Goal: Information Seeking & Learning: Understand process/instructions

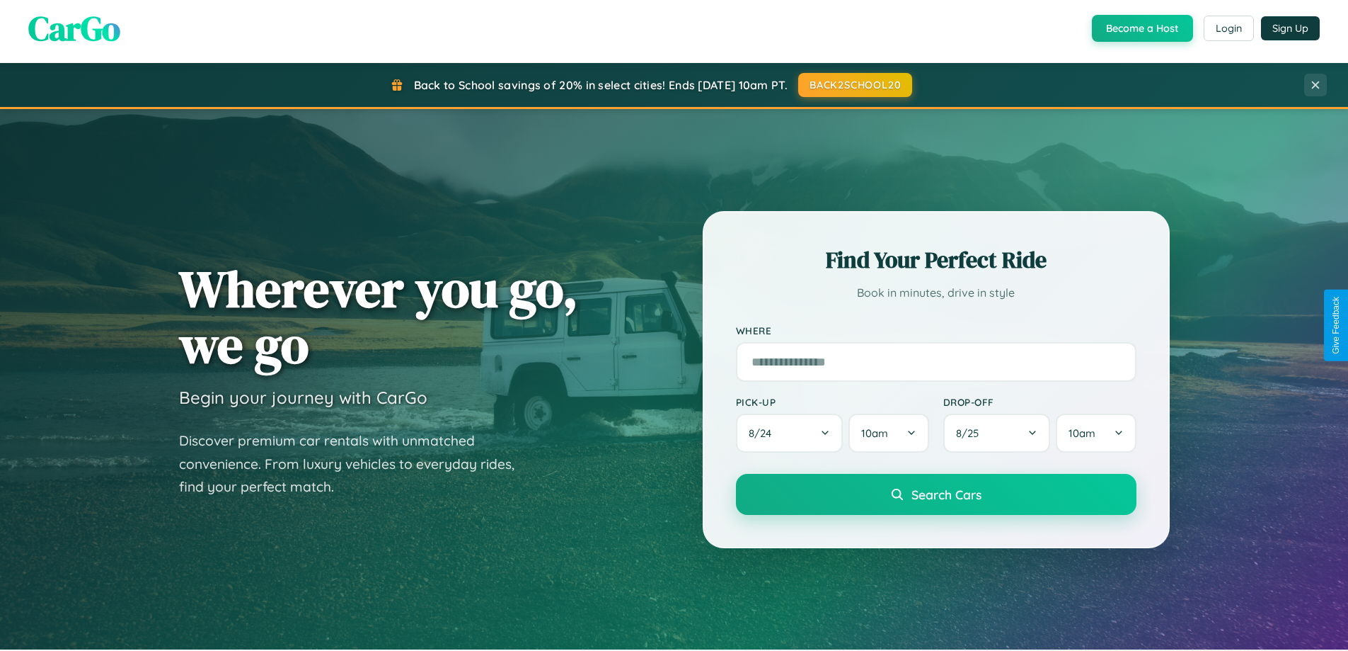
scroll to position [610, 0]
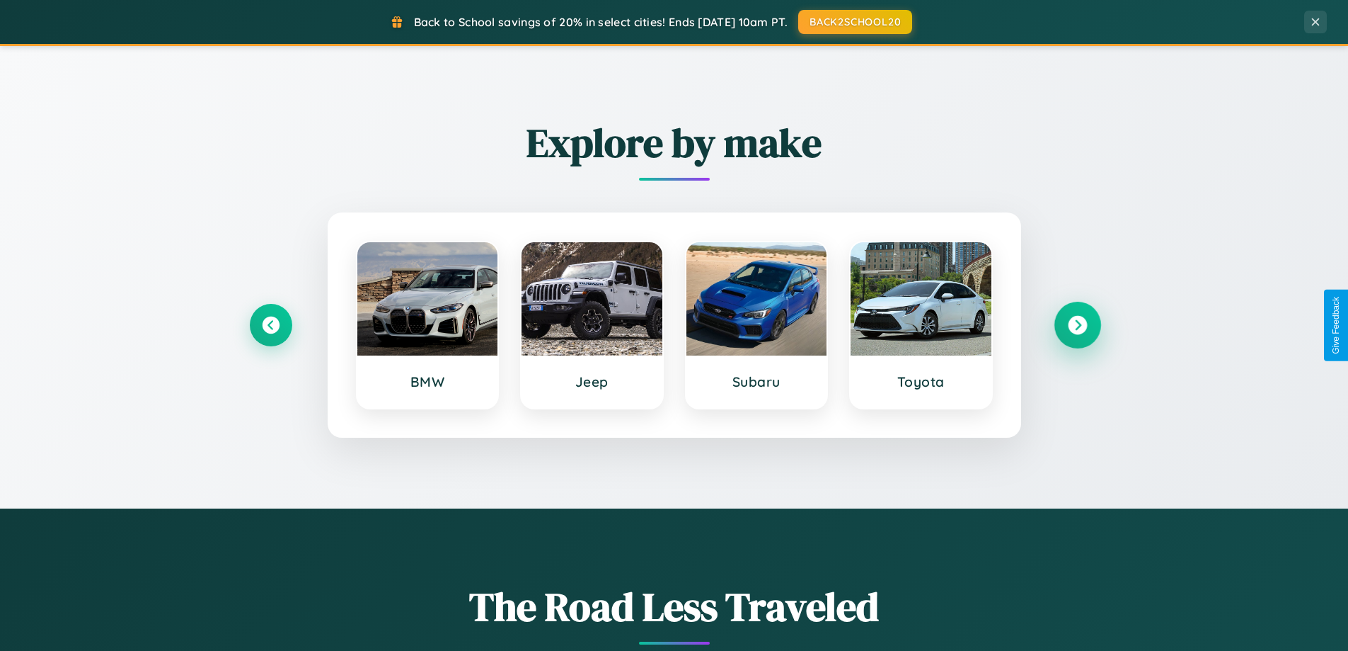
click at [1077, 325] on icon at bounding box center [1077, 325] width 19 height 19
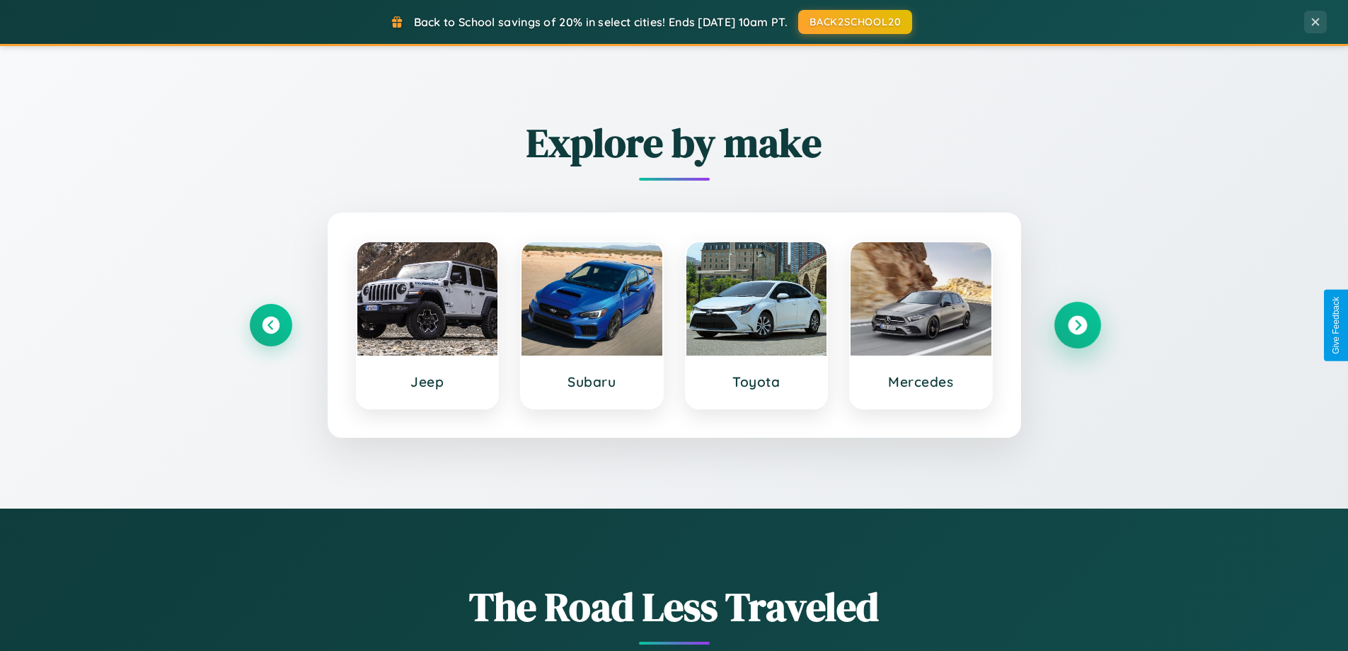
click at [1077, 325] on icon at bounding box center [1077, 325] width 19 height 19
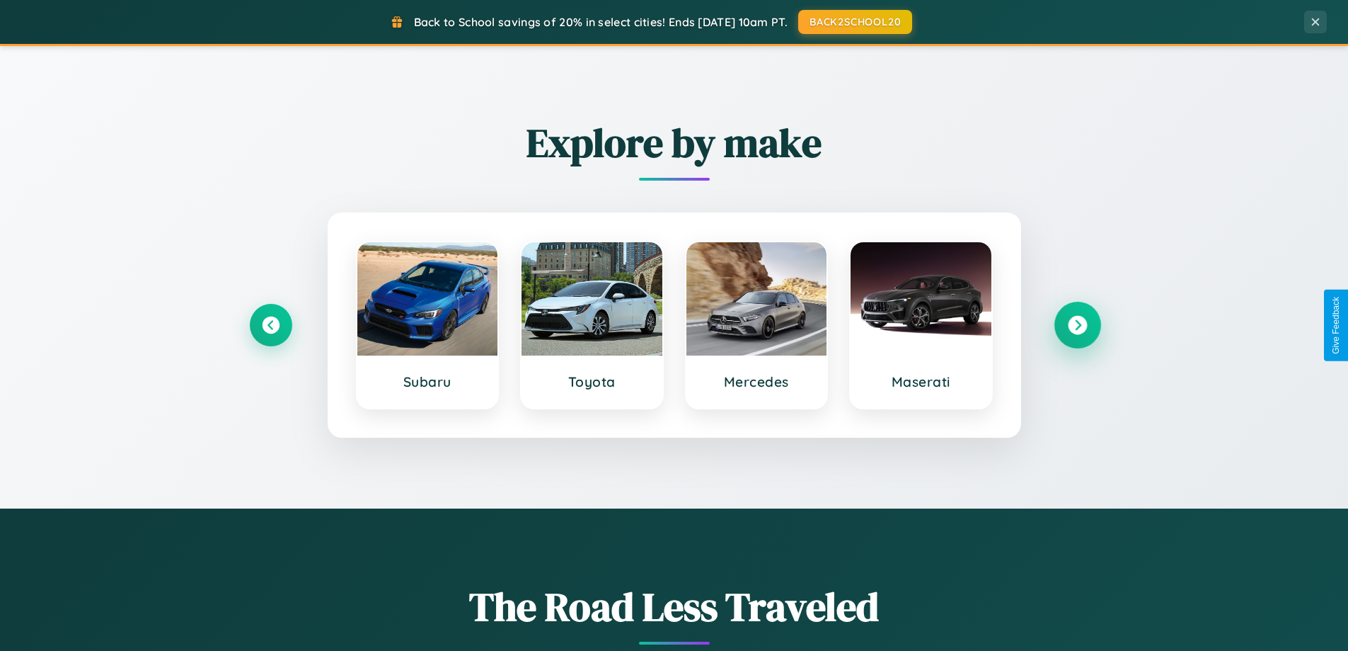
click at [1077, 325] on icon at bounding box center [1077, 325] width 19 height 19
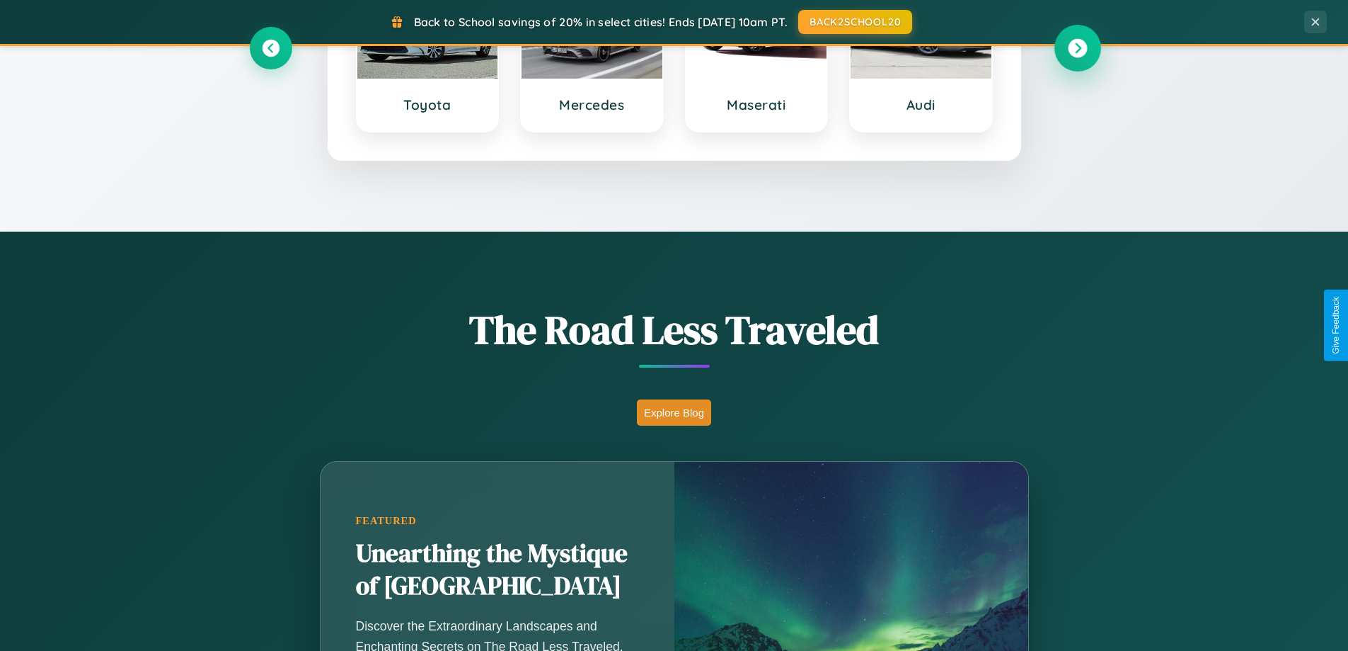
scroll to position [974, 0]
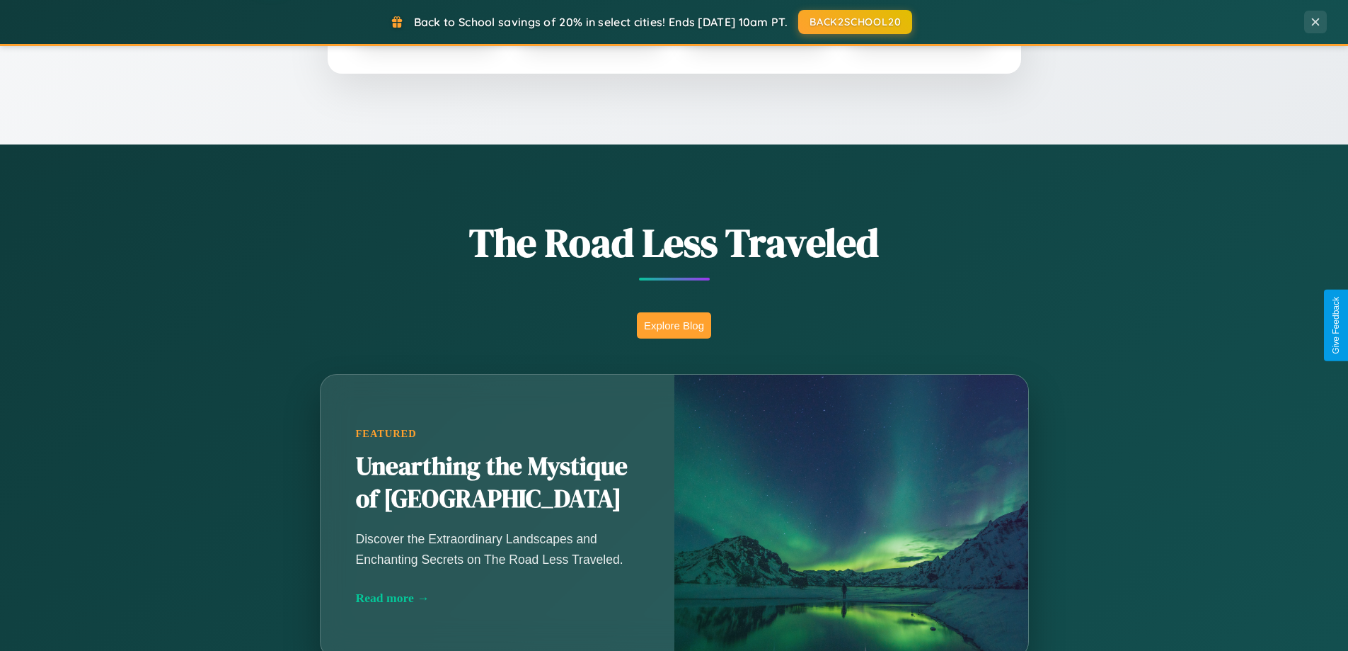
click at [674, 325] on button "Explore Blog" at bounding box center [674, 325] width 74 height 26
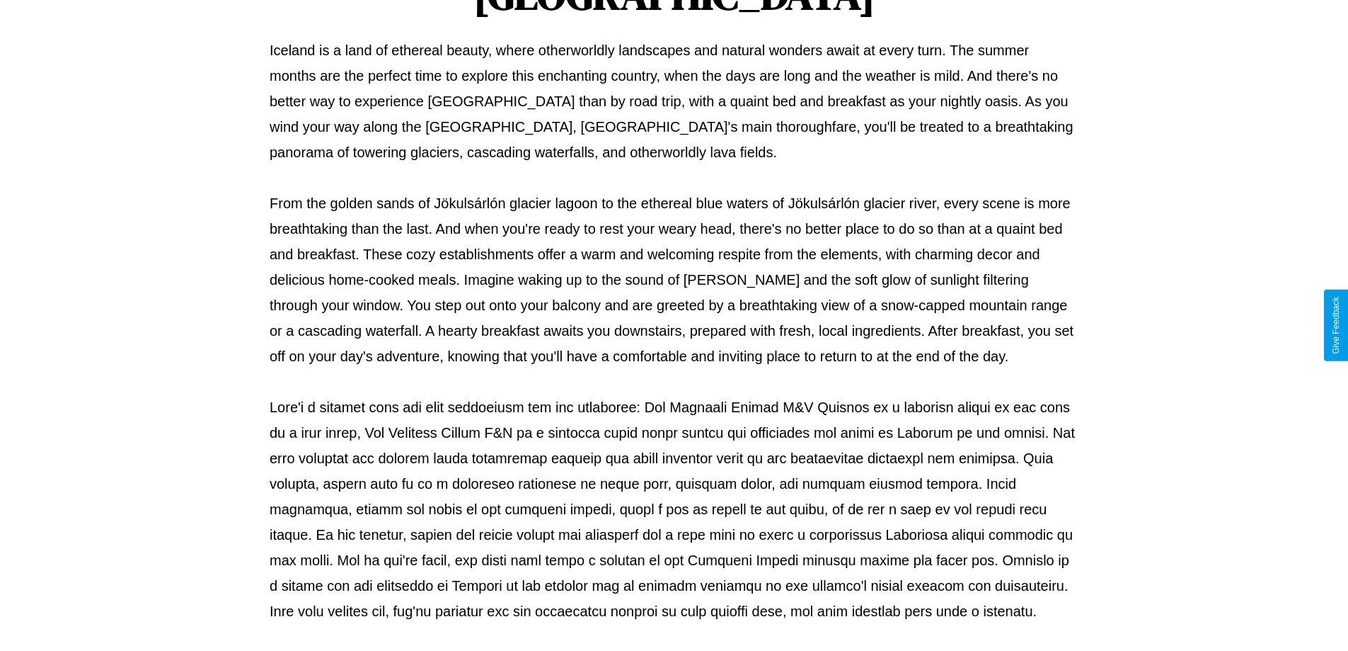
scroll to position [458, 0]
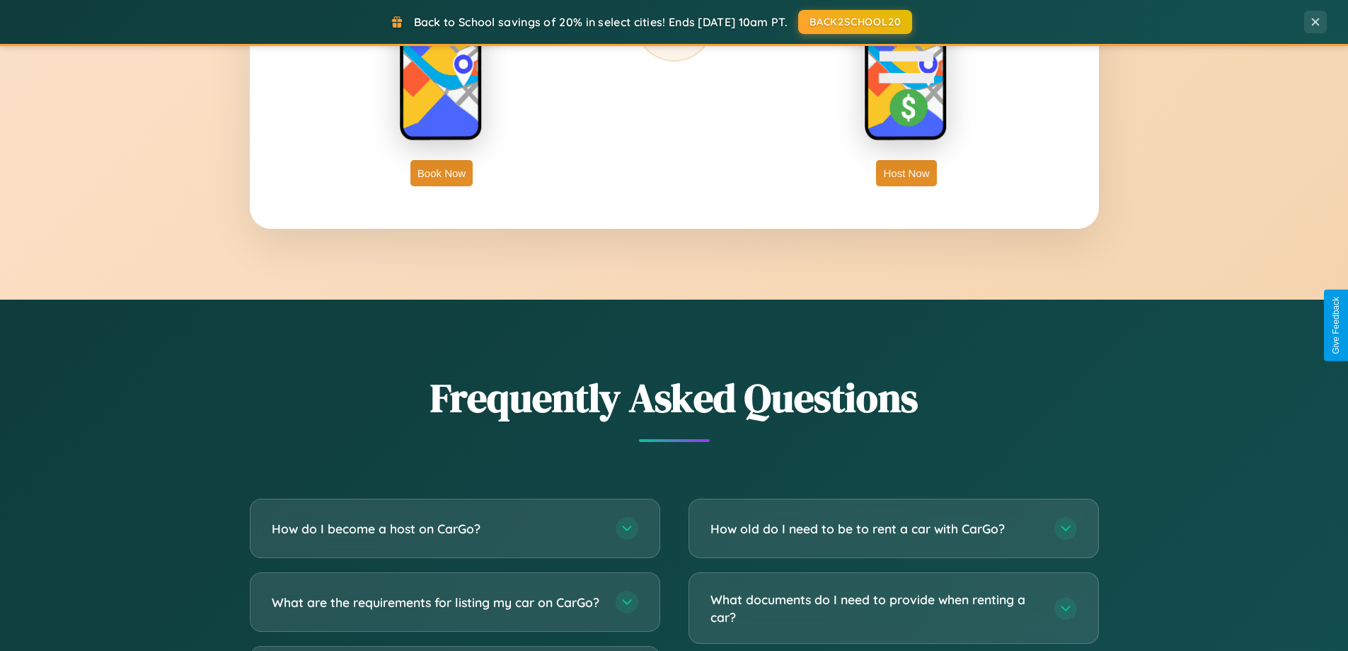
scroll to position [2724, 0]
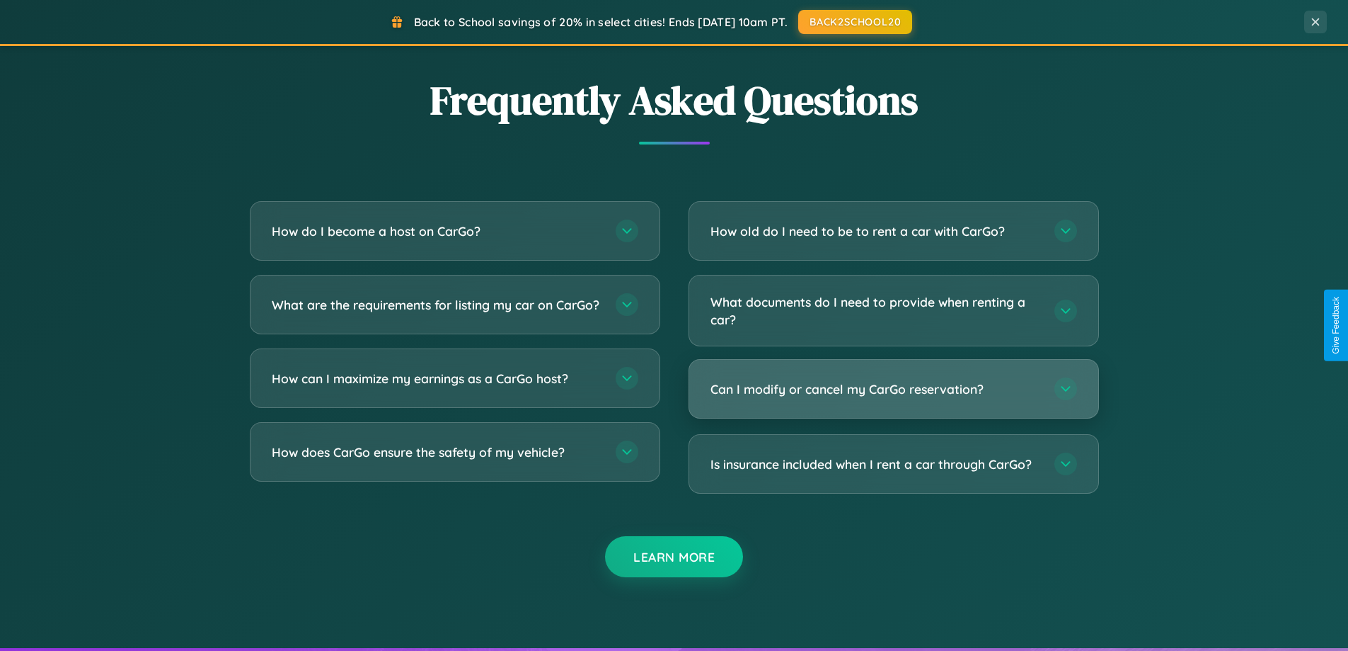
click at [893, 390] on h3 "Can I modify or cancel my CarGo reservation?" at bounding box center [876, 389] width 330 height 18
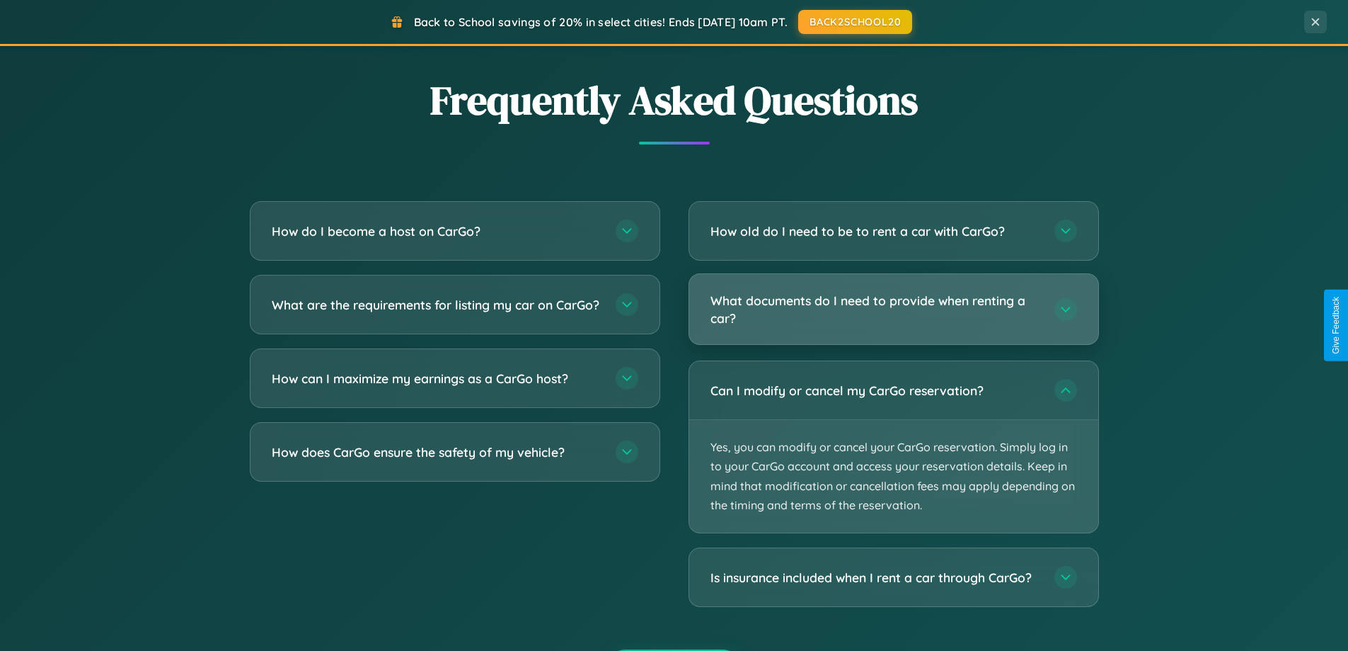
click at [893, 309] on h3 "What documents do I need to provide when renting a car?" at bounding box center [876, 309] width 330 height 35
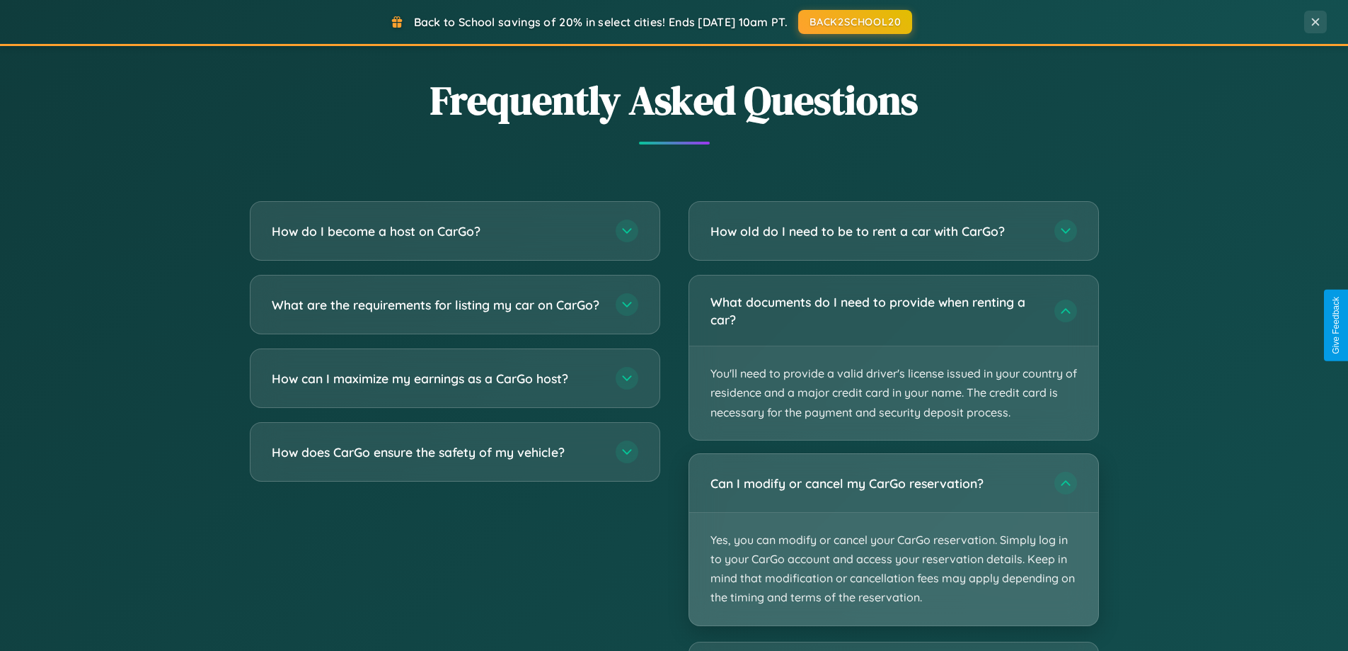
click at [893, 540] on p "Yes, you can modify or cancel your CarGo reservation. Simply log in to your Car…" at bounding box center [893, 568] width 409 height 113
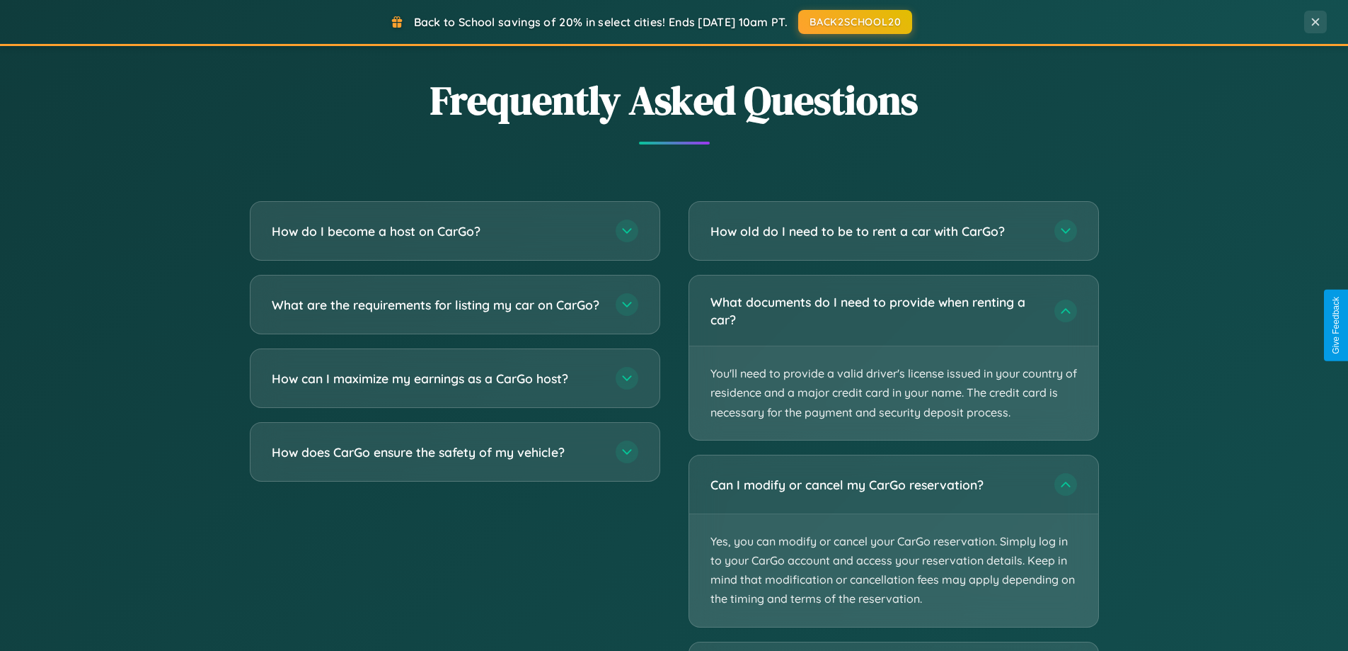
scroll to position [0, 0]
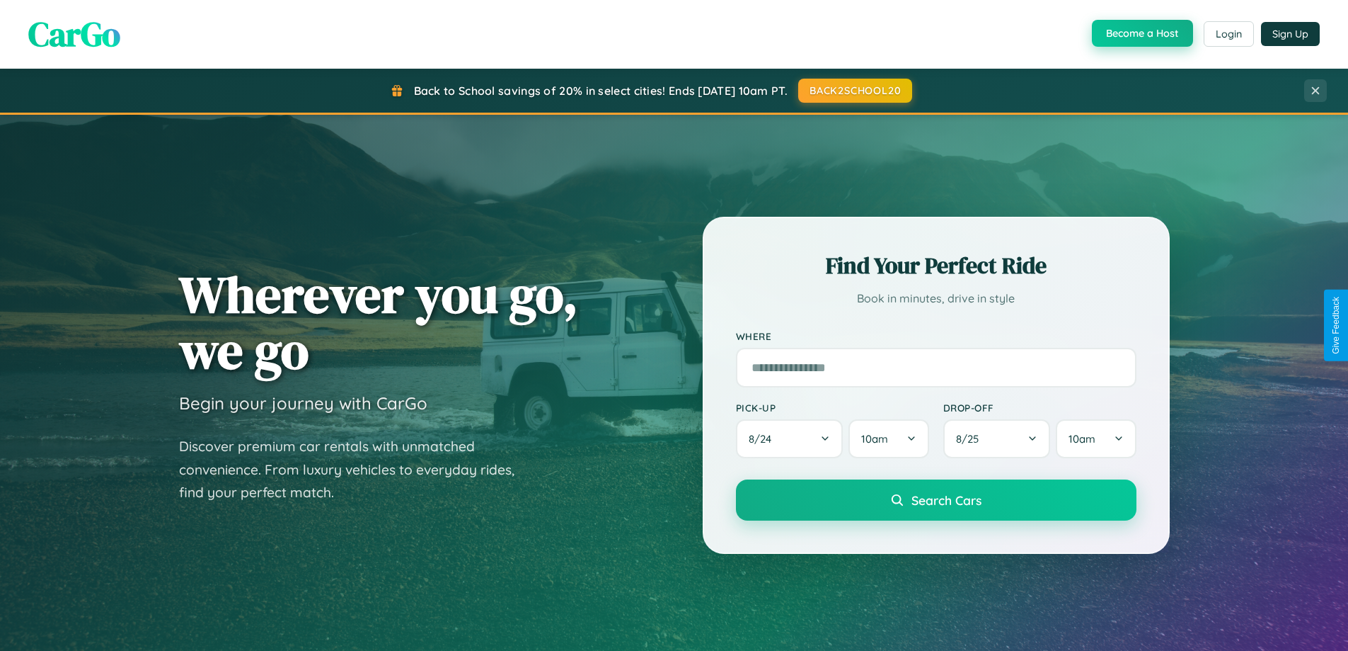
click at [1141, 34] on button "Become a Host" at bounding box center [1142, 33] width 101 height 27
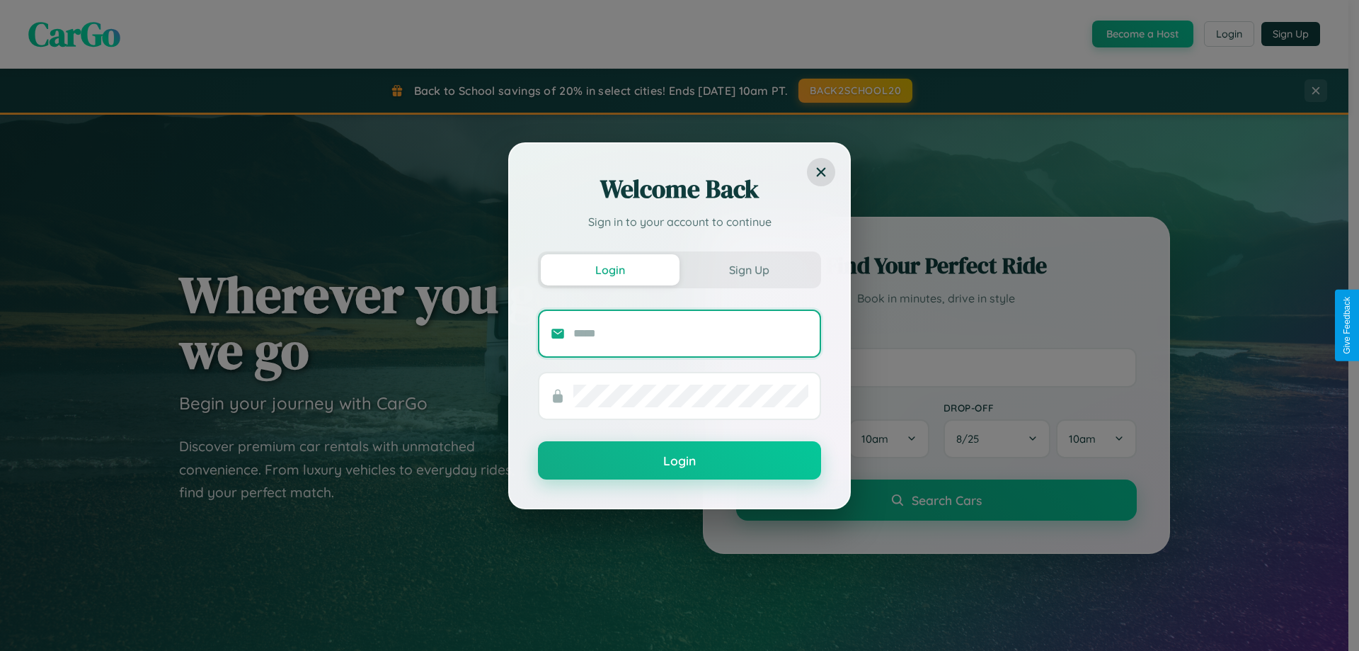
click at [691, 333] on input "text" at bounding box center [690, 333] width 235 height 23
type input "**********"
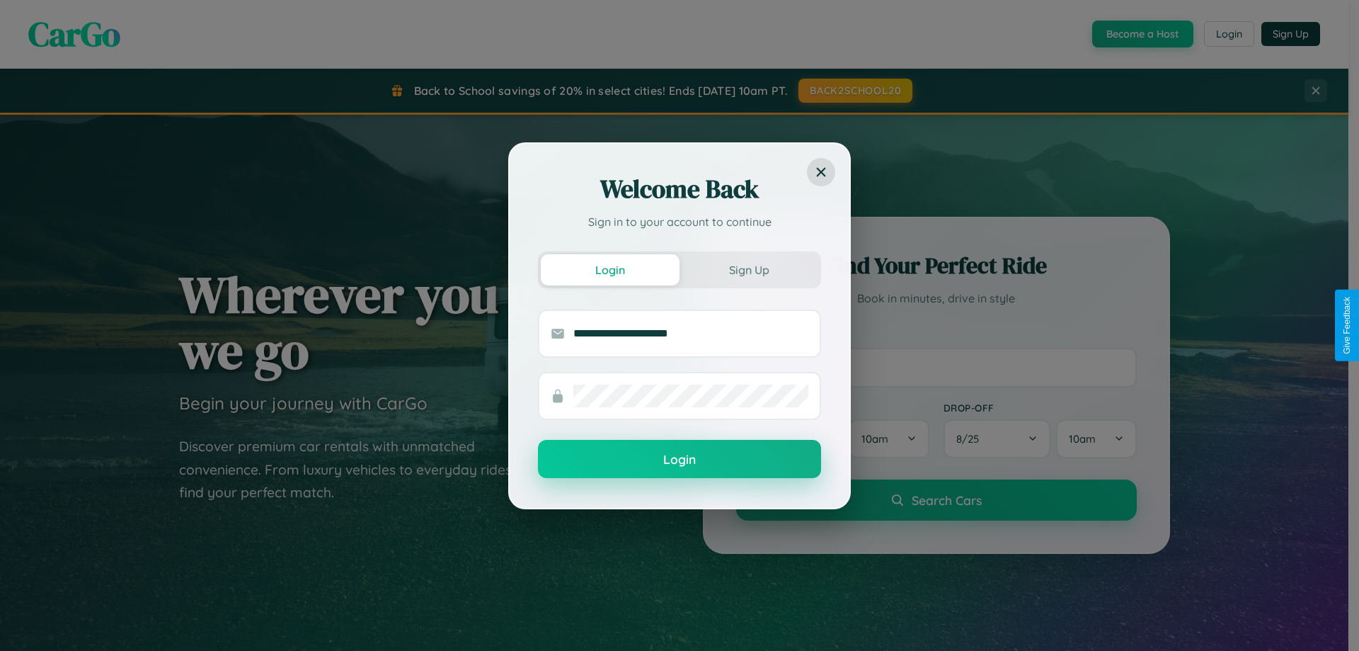
click at [680, 459] on button "Login" at bounding box center [679, 459] width 283 height 38
